Goal: Transaction & Acquisition: Subscribe to service/newsletter

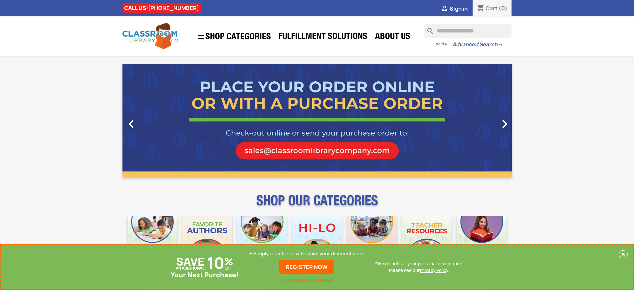
click at [307, 253] on p "+ Simply register now to claim your discount code" at bounding box center [306, 253] width 115 height 7
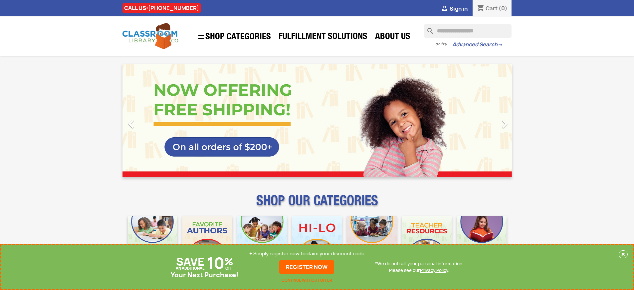
click at [307, 253] on p "+ Simply register now to claim your discount code" at bounding box center [306, 253] width 115 height 7
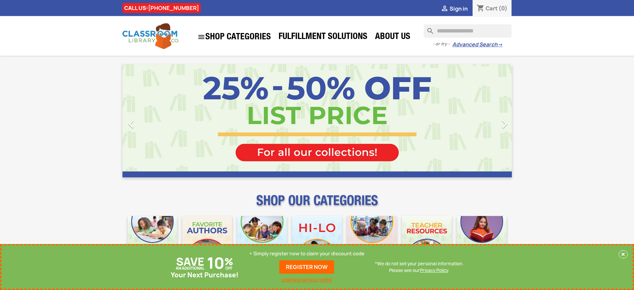
click at [307, 253] on p "+ Simply register now to claim your discount code" at bounding box center [306, 253] width 115 height 7
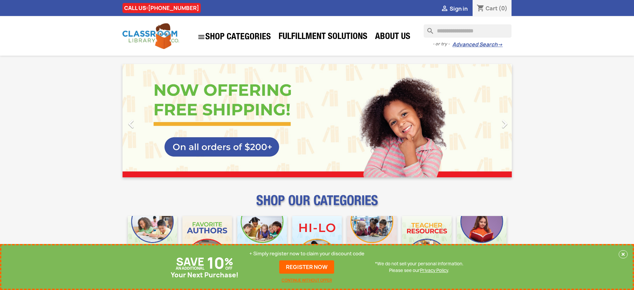
click at [307, 253] on p "+ Simply register now to claim your discount code" at bounding box center [306, 253] width 115 height 7
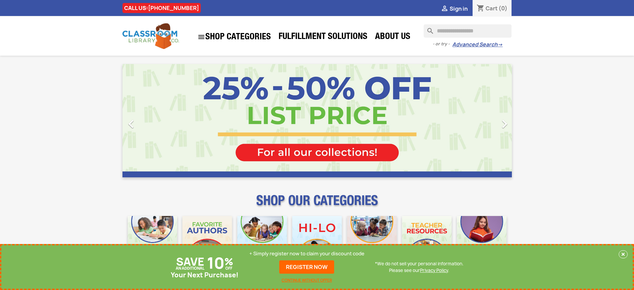
click at [307, 253] on p "+ Simply register now to claim your discount code" at bounding box center [306, 253] width 115 height 7
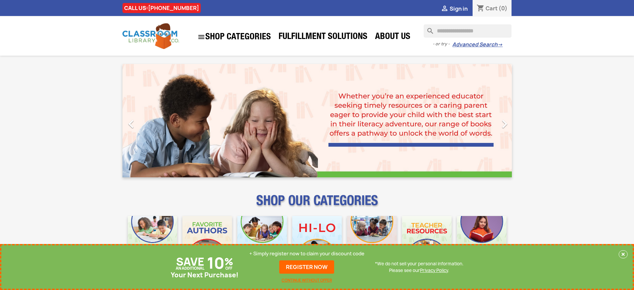
click at [307, 253] on p "+ Simply register now to claim your discount code" at bounding box center [306, 253] width 115 height 7
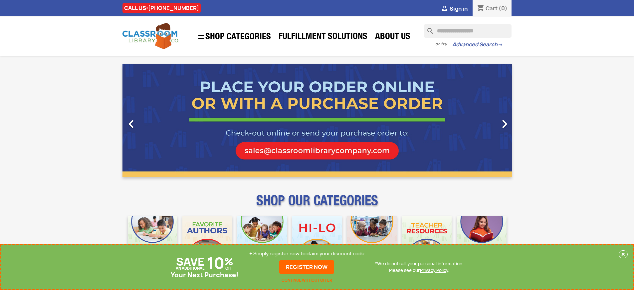
click at [307, 253] on p "+ Simply register now to claim your discount code" at bounding box center [306, 253] width 115 height 7
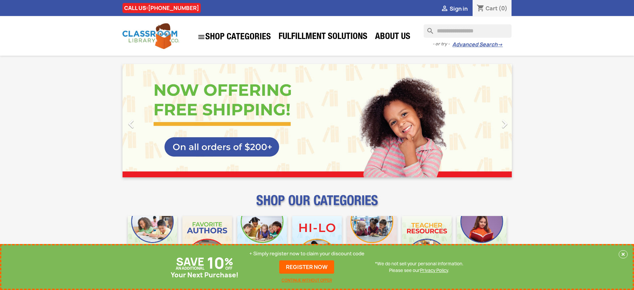
click at [307, 253] on p "+ Simply register now to claim your discount code" at bounding box center [306, 253] width 115 height 7
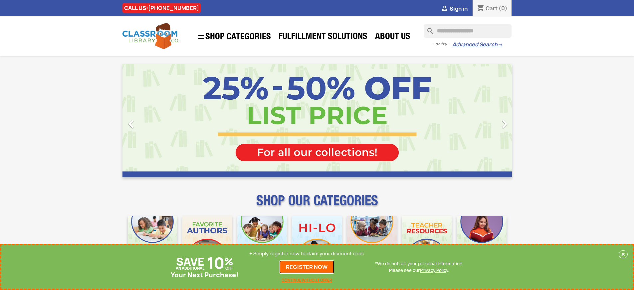
click at [307, 267] on link "REGISTER NOW" at bounding box center [306, 266] width 55 height 13
